Goal: Navigation & Orientation: Find specific page/section

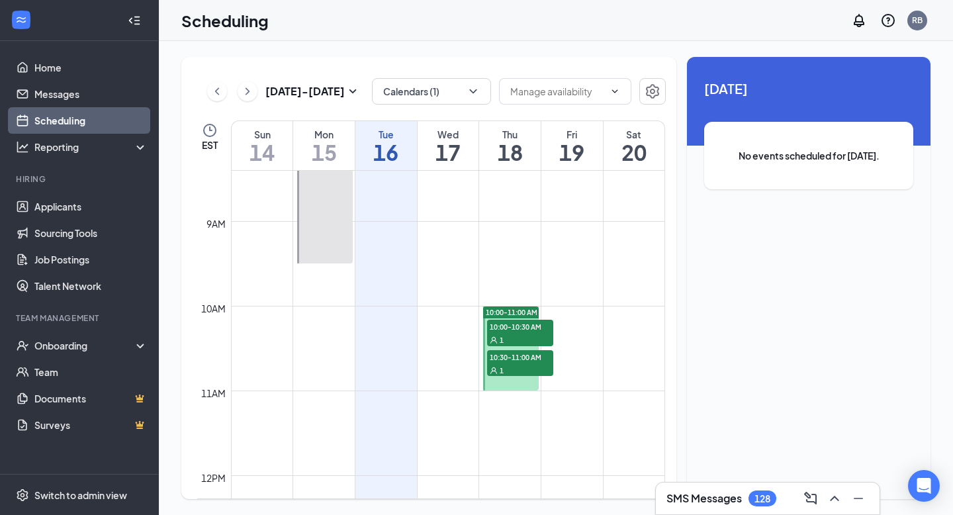
scroll to position [726, 0]
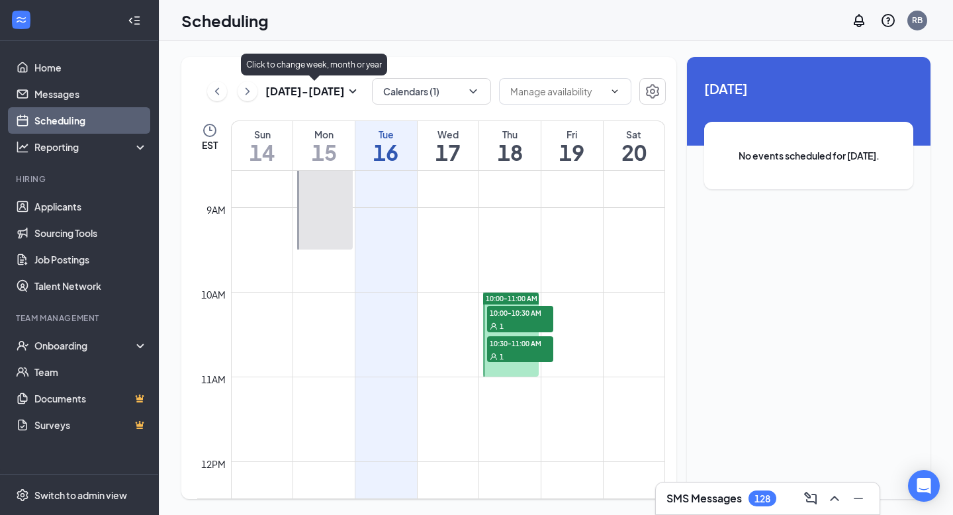
click at [312, 94] on h3 "[DATE] - [DATE]" at bounding box center [304, 91] width 79 height 15
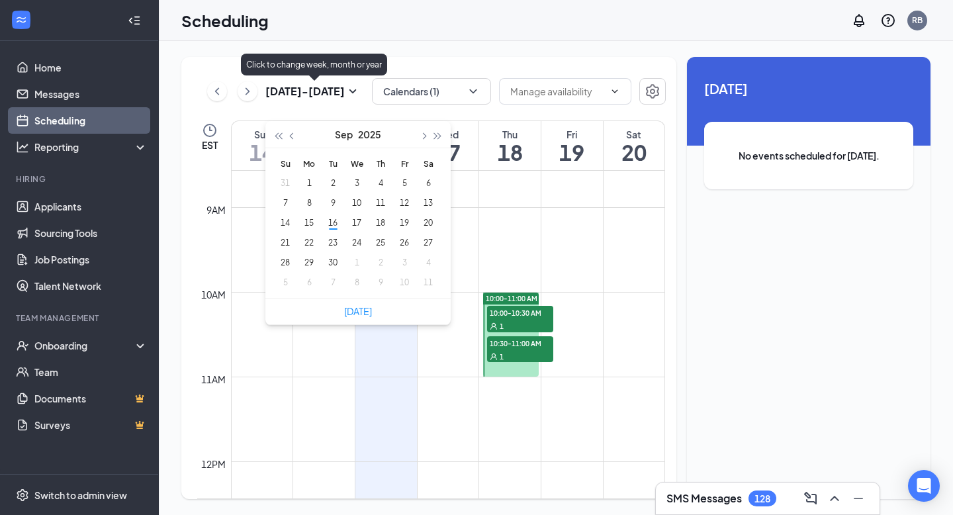
click at [321, 92] on h3 "[DATE] - [DATE]" at bounding box center [304, 91] width 79 height 15
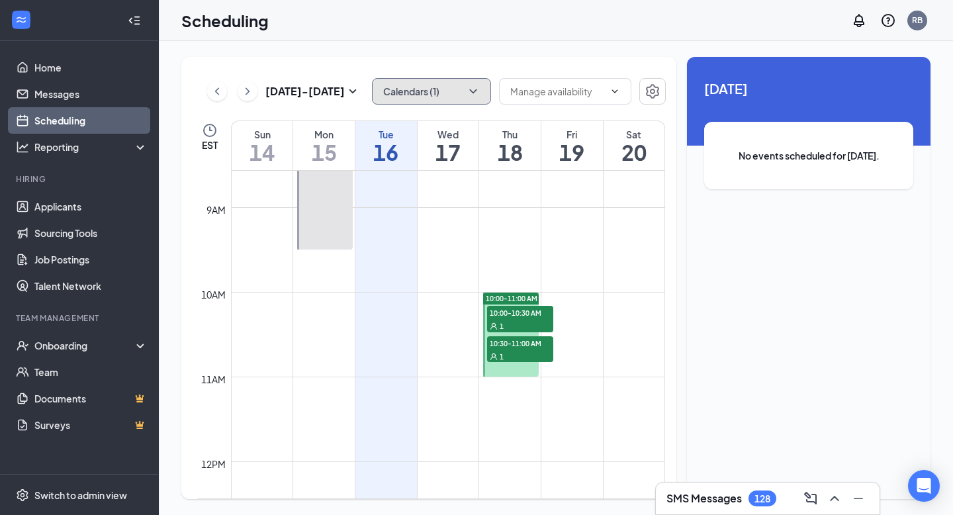
click at [421, 99] on button "Calendars (1)" at bounding box center [431, 91] width 119 height 26
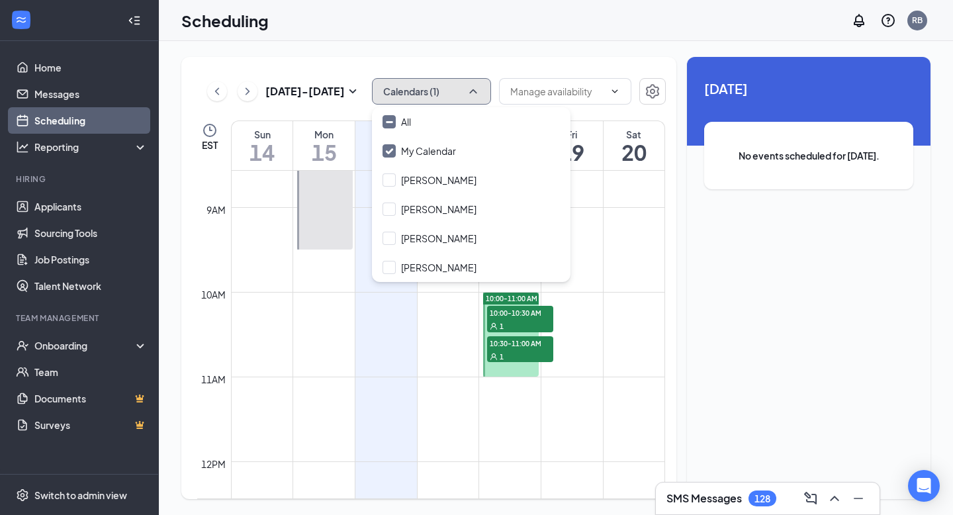
click at [421, 99] on button "Calendars (1)" at bounding box center [431, 91] width 119 height 26
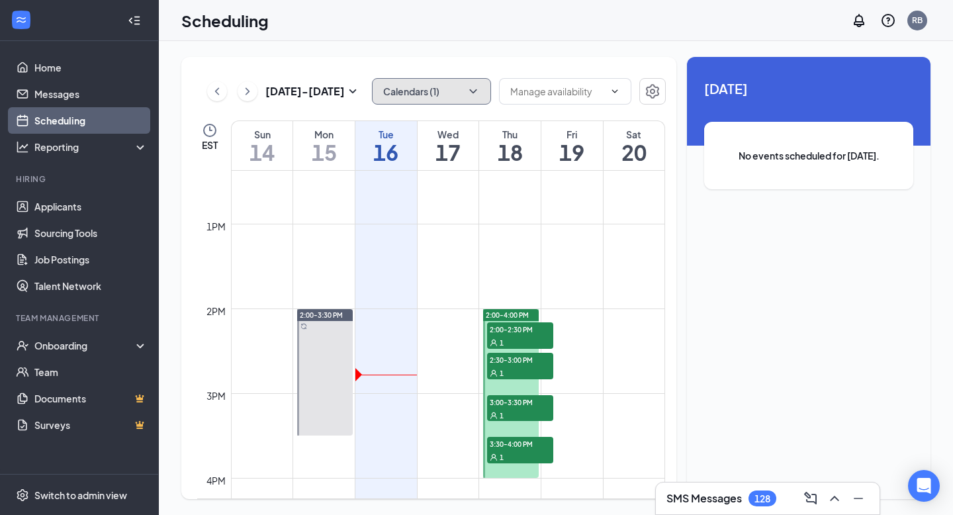
scroll to position [1028, 0]
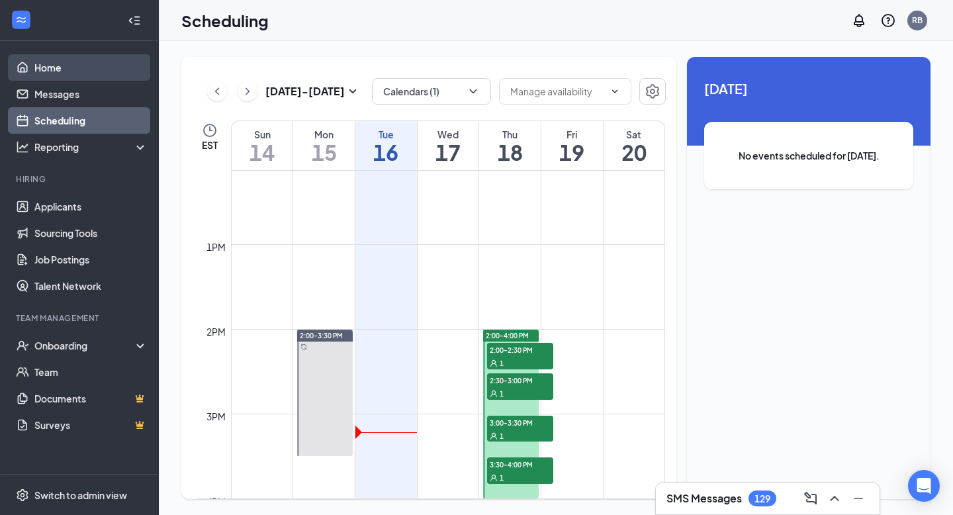
click at [34, 69] on link "Home" at bounding box center [90, 67] width 113 height 26
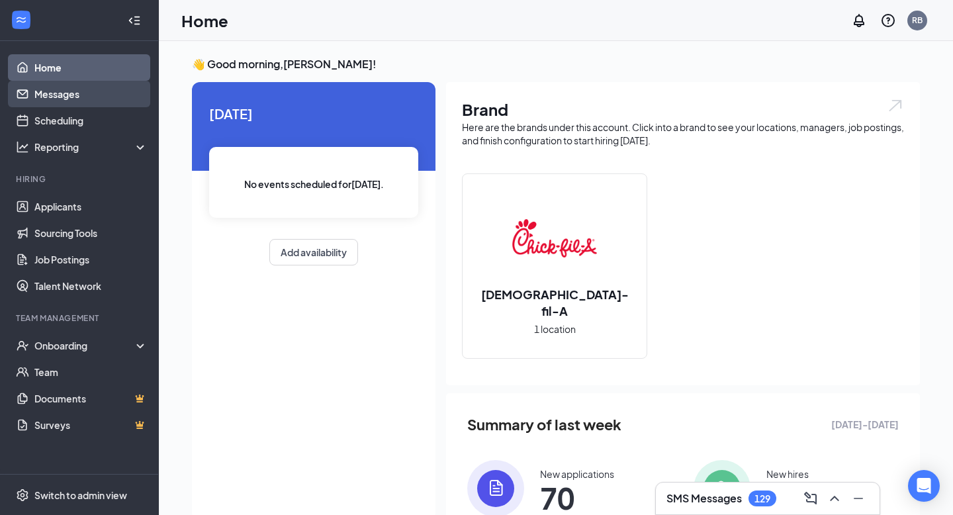
click at [89, 100] on link "Messages" at bounding box center [90, 94] width 113 height 26
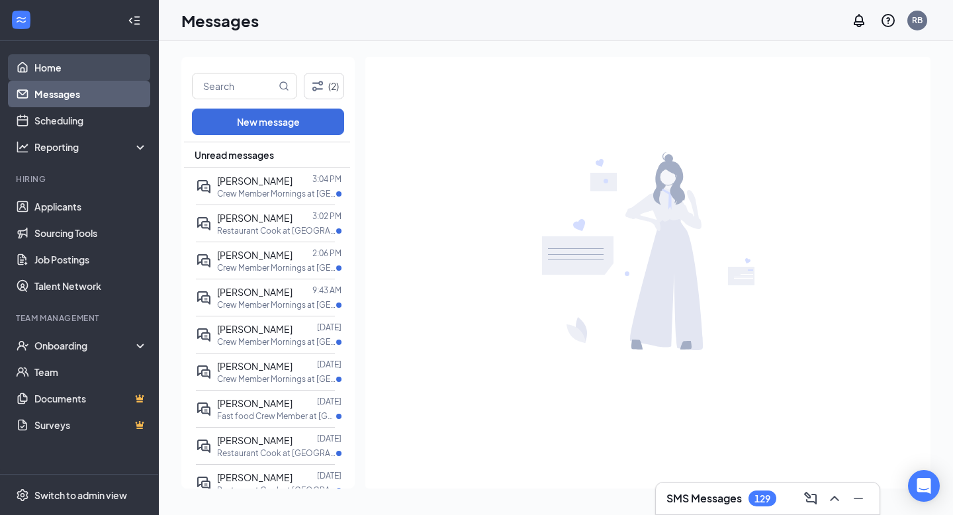
click at [101, 73] on link "Home" at bounding box center [90, 67] width 113 height 26
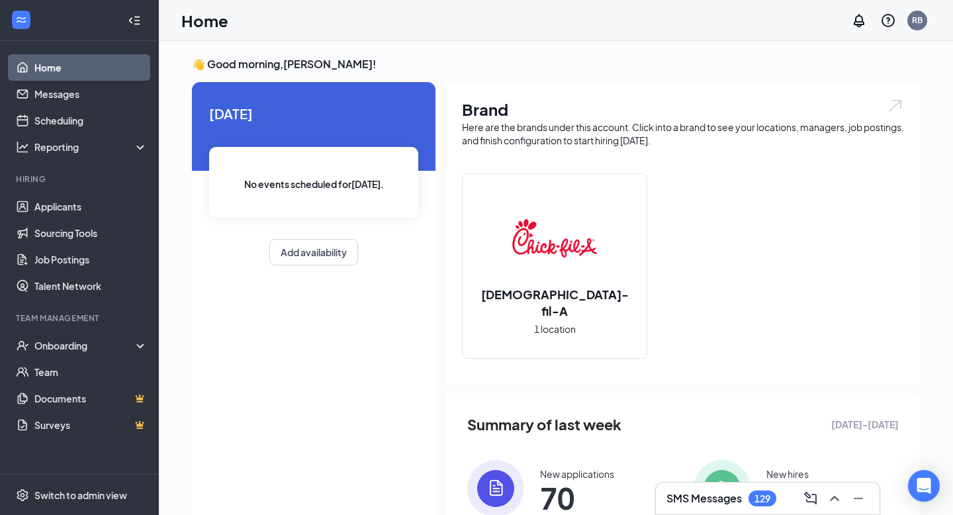
click at [871, 426] on span "[DATE] - [DATE]" at bounding box center [866, 424] width 68 height 15
